Goal: Obtain resource: Download file/media

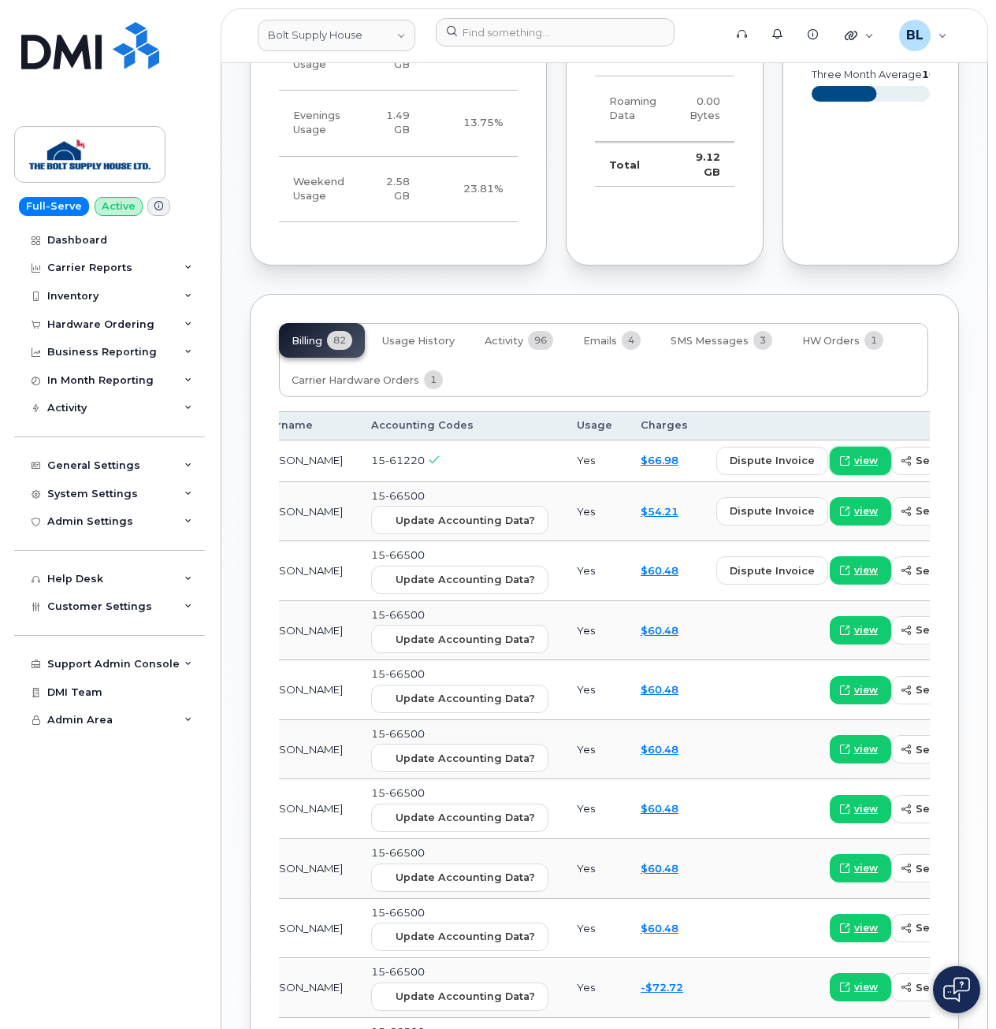
scroll to position [1515, 0]
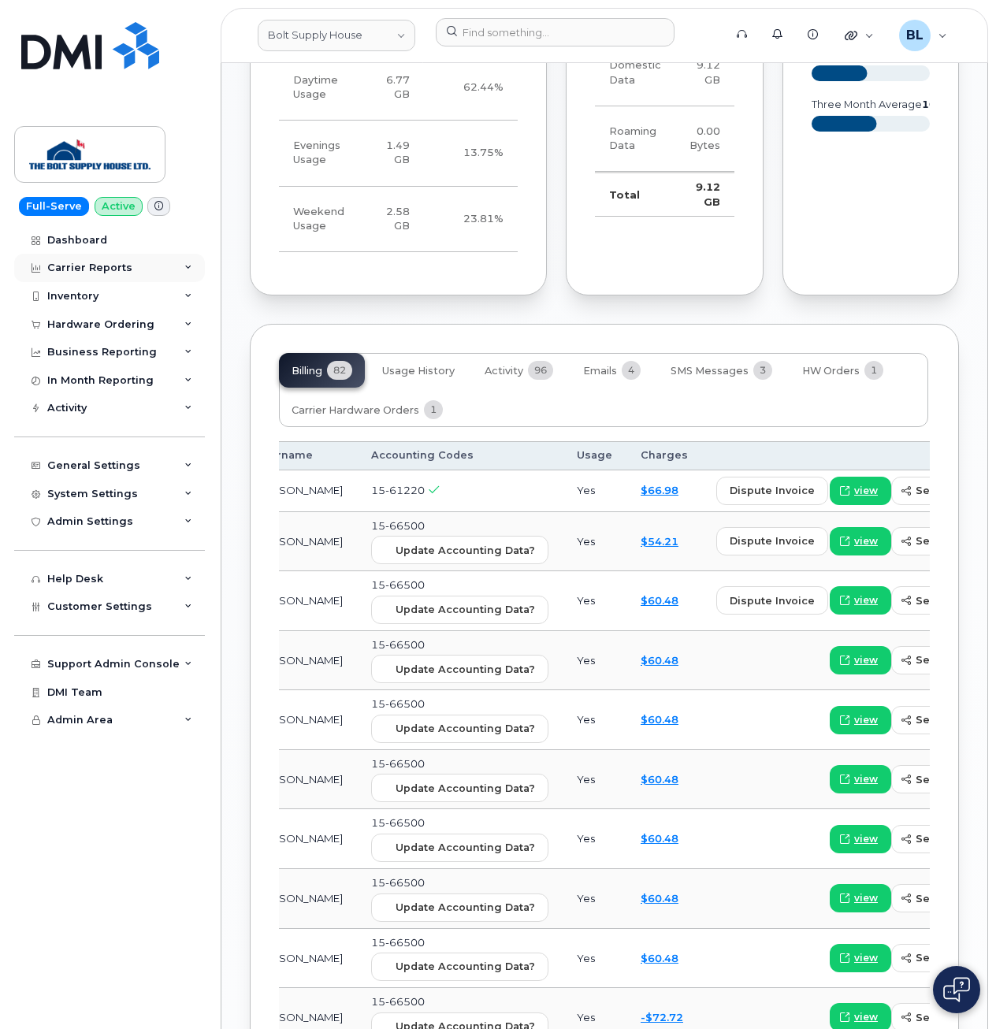
click at [120, 261] on div "Carrier Reports" at bounding box center [109, 268] width 191 height 28
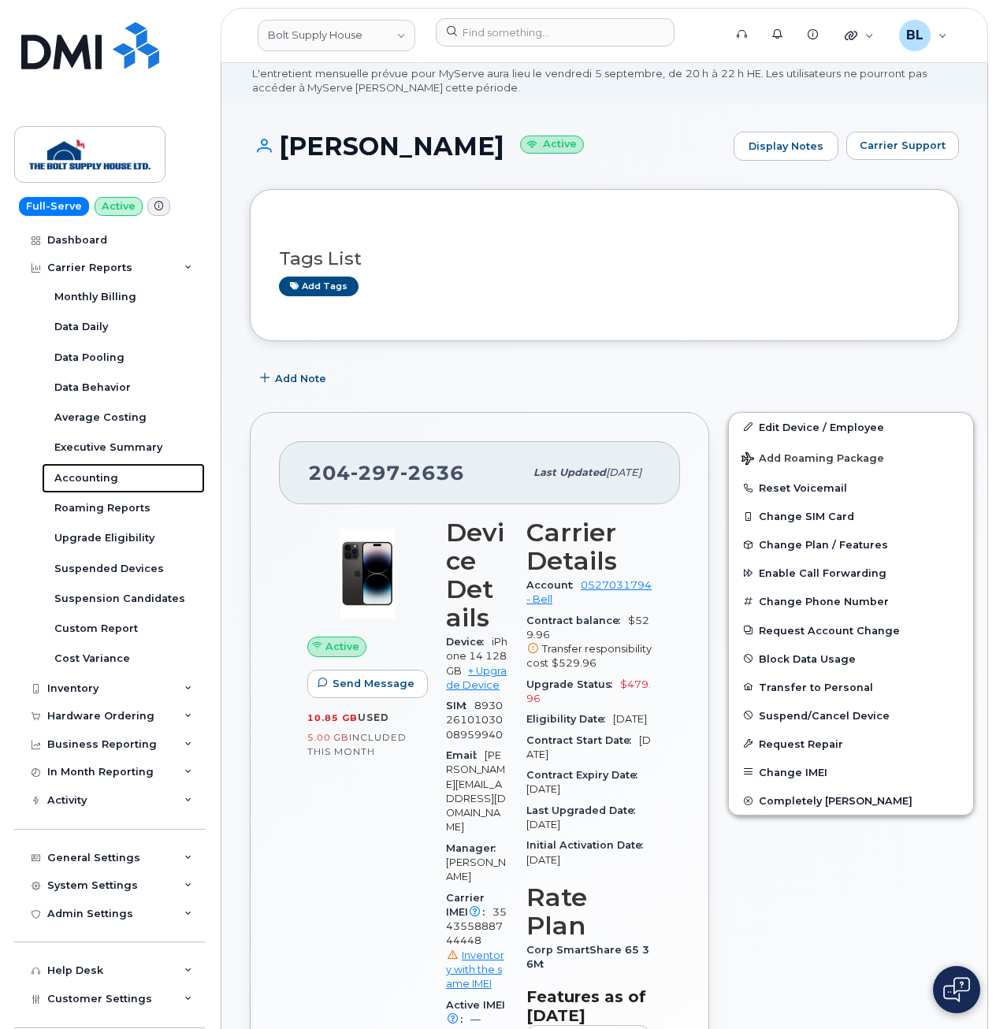
scroll to position [0, 0]
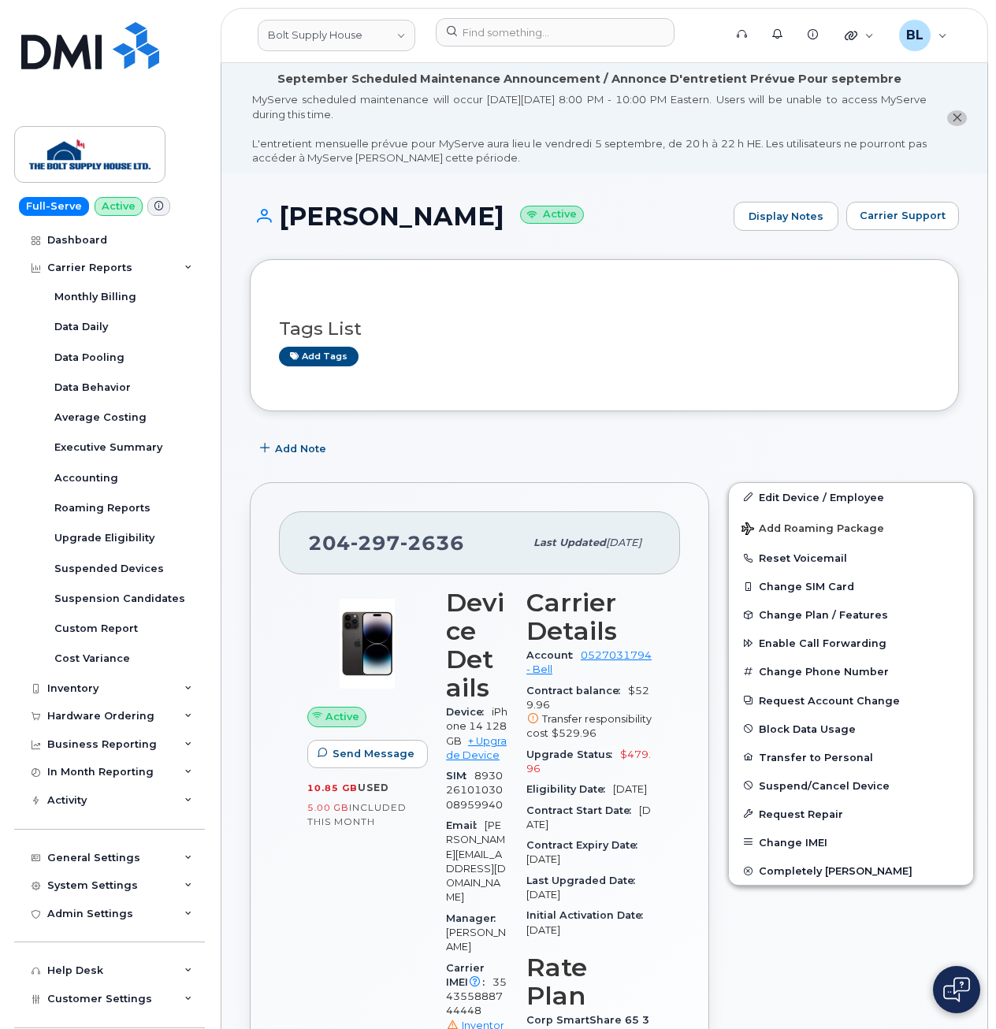
click at [371, 540] on span "297" at bounding box center [376, 543] width 50 height 24
copy span "[PHONE_NUMBER]"
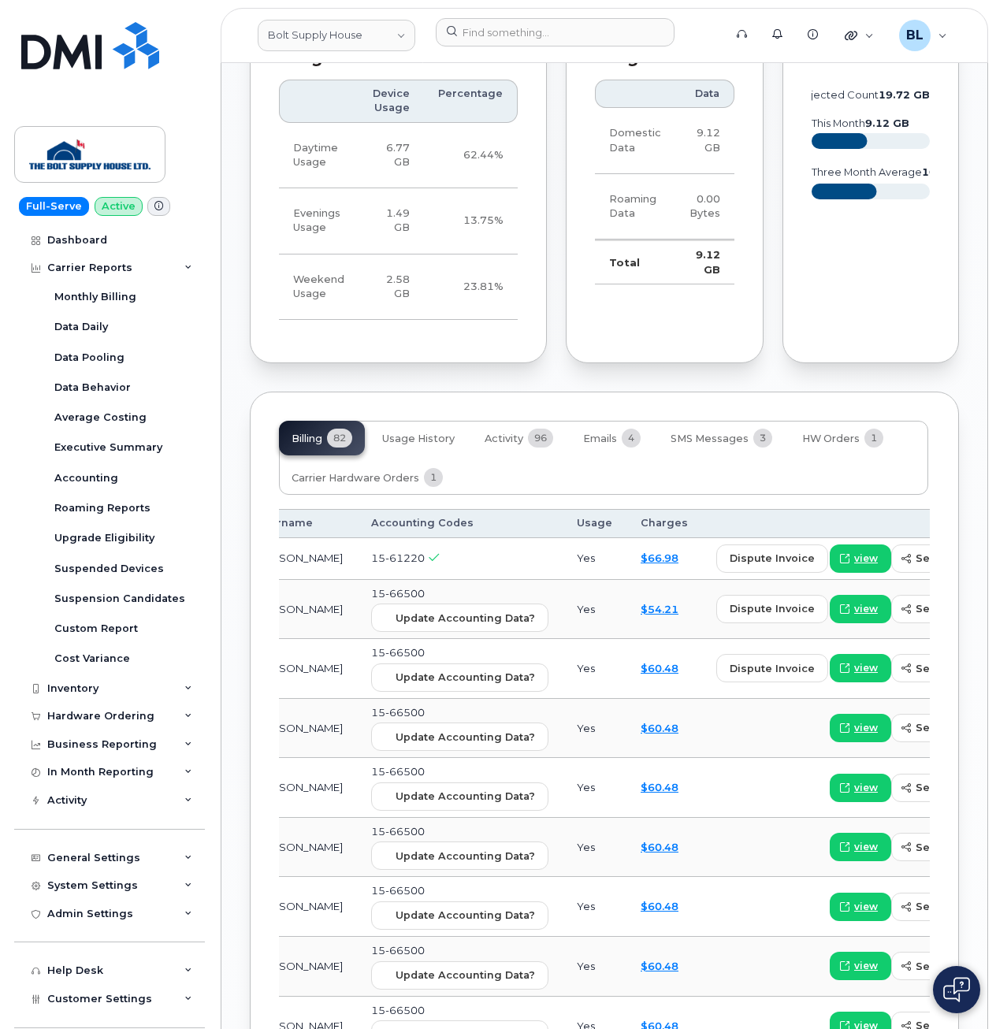
scroll to position [1471, 0]
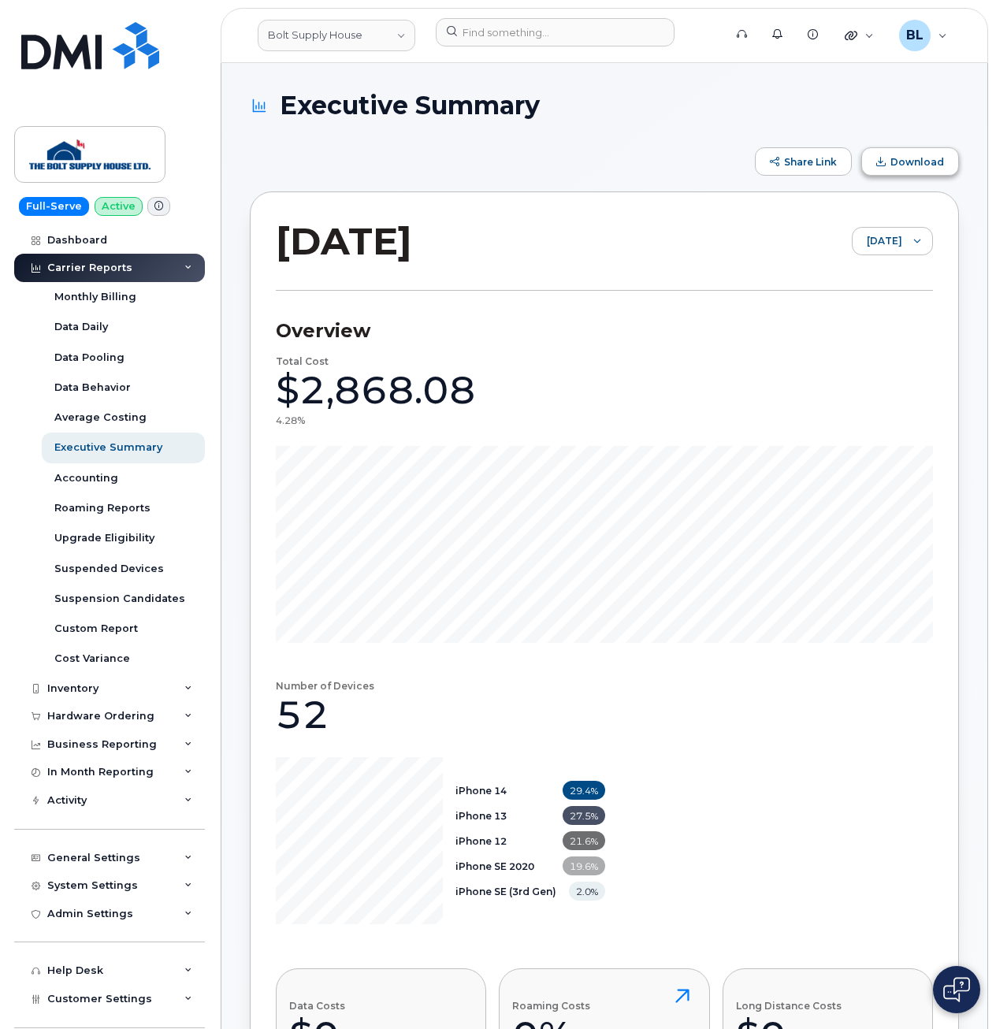
click at [904, 168] on button "Download" at bounding box center [910, 161] width 98 height 28
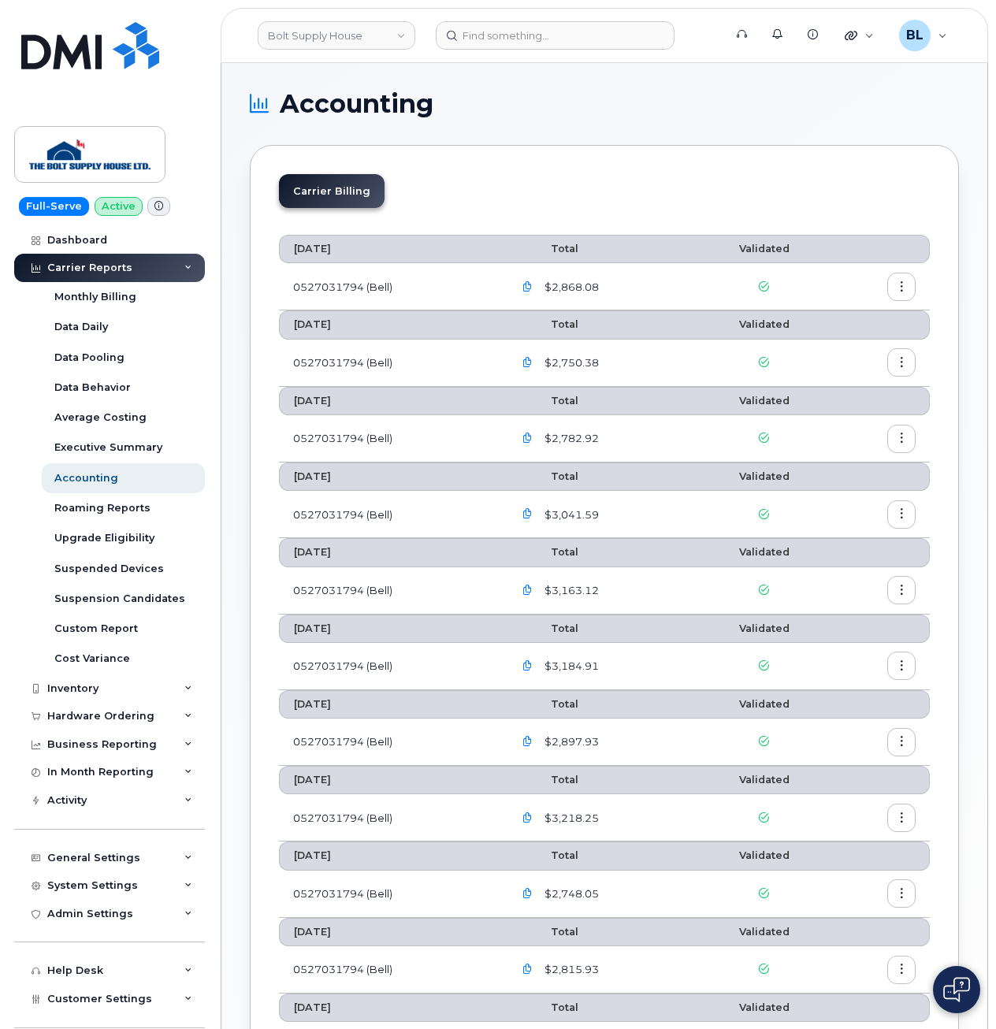
click at [900, 292] on button "button" at bounding box center [901, 287] width 28 height 28
click at [846, 349] on span "Download" at bounding box center [829, 351] width 61 height 14
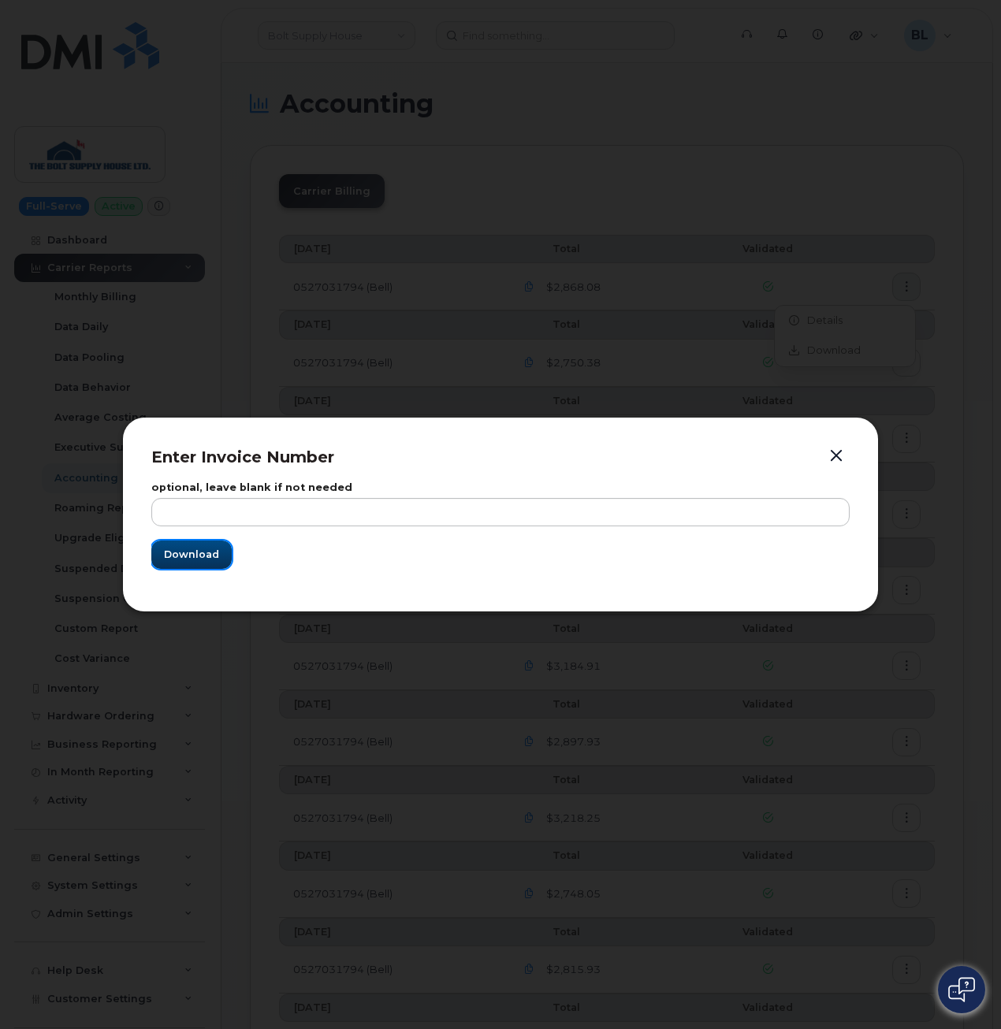
click at [225, 548] on button "Download" at bounding box center [191, 555] width 80 height 28
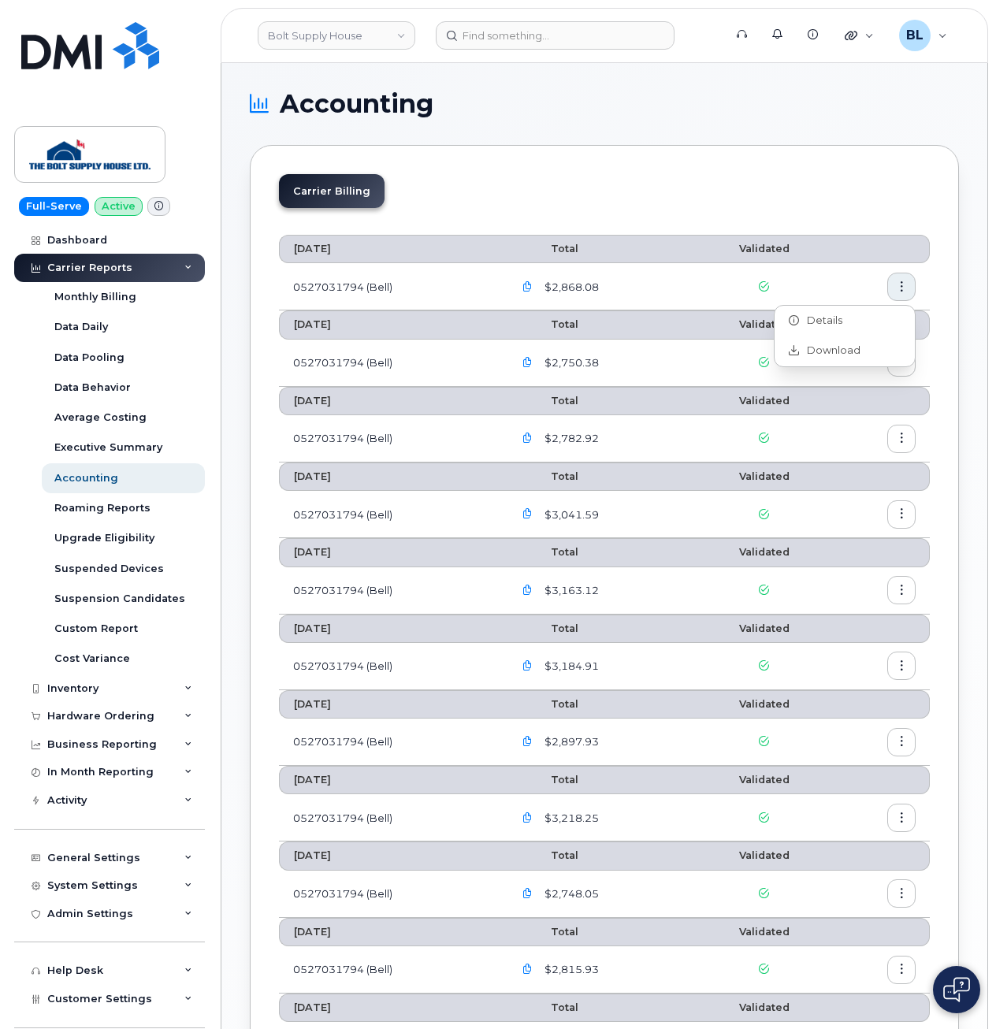
drag, startPoint x: 929, startPoint y: 0, endPoint x: 627, endPoint y: 166, distance: 344.3
click at [496, 185] on div "Carrier Billing" at bounding box center [604, 197] width 651 height 47
drag, startPoint x: 705, startPoint y: 155, endPoint x: 639, endPoint y: 140, distance: 67.3
click at [705, 154] on div "Carrier Billing August 2025 Total Validated 0527031794 (Bell) $2,868.08 July 20…" at bounding box center [604, 694] width 709 height 1099
